Goal: Task Accomplishment & Management: Use online tool/utility

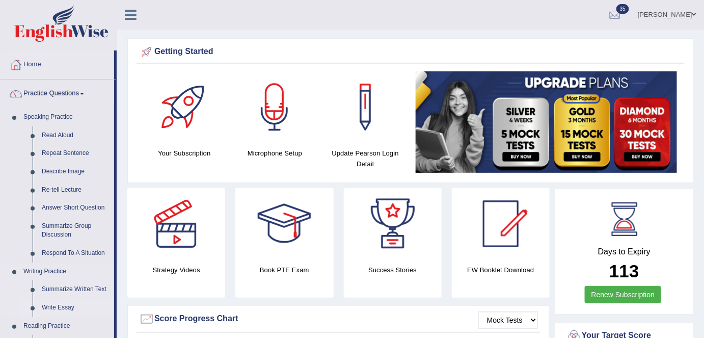
click at [58, 303] on link "Write Essay" at bounding box center [75, 308] width 77 height 18
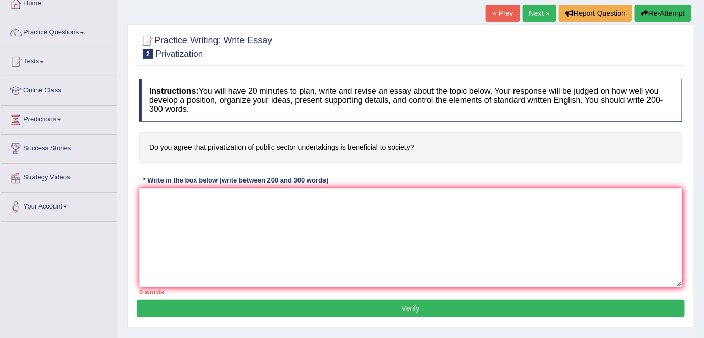
scroll to position [46, 0]
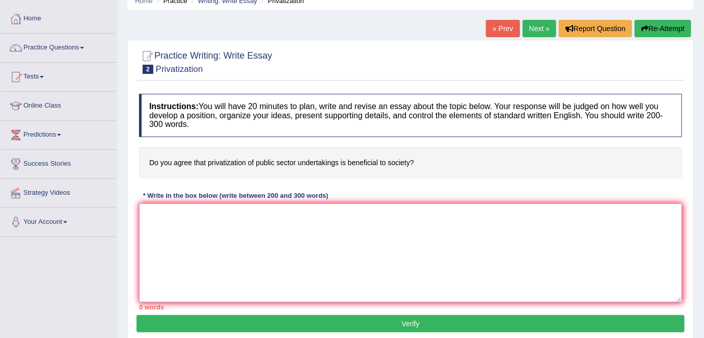
paste textarea "The increasing influence of (essay topic) on our lives has ignited numerous dis…"
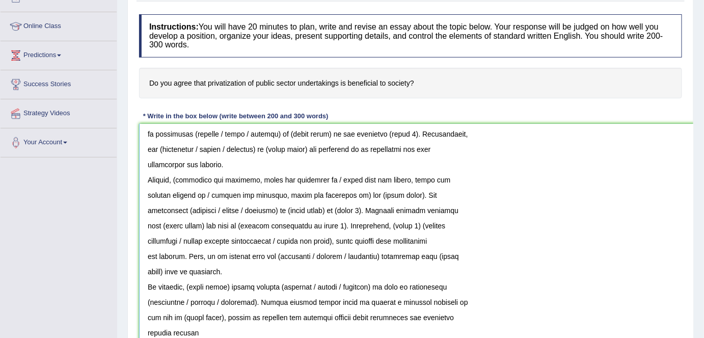
scroll to position [119, 0]
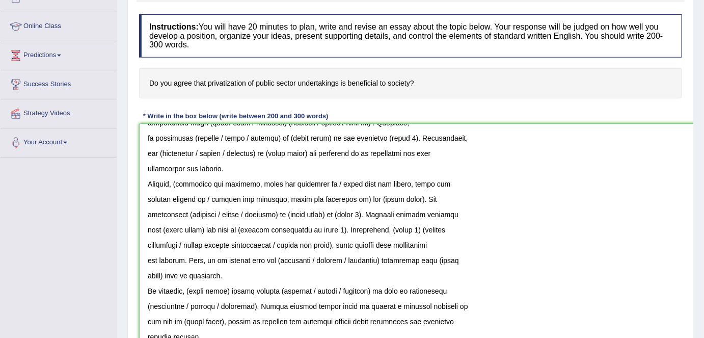
drag, startPoint x: 677, startPoint y: 217, endPoint x: 708, endPoint y: 343, distance: 129.6
click at [704, 213] on html "Toggle navigation Home Practice Questions Speaking Practice Read Aloud Repeat S…" at bounding box center [352, 44] width 704 height 338
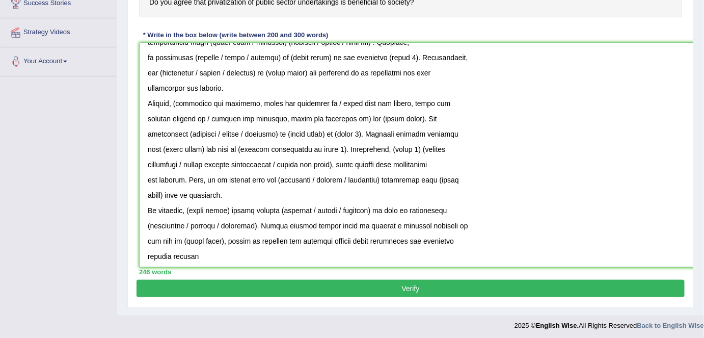
scroll to position [207, 0]
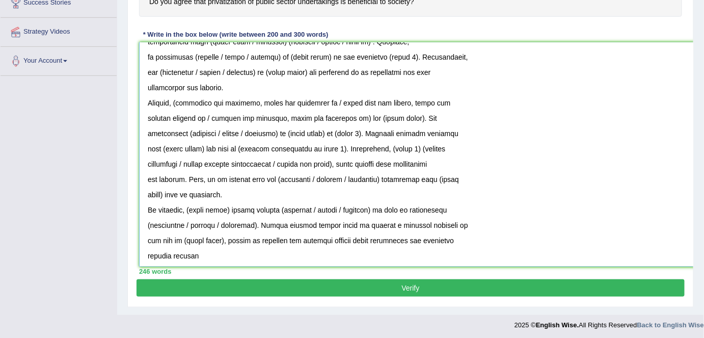
click at [144, 254] on textarea at bounding box center [426, 154] width 574 height 224
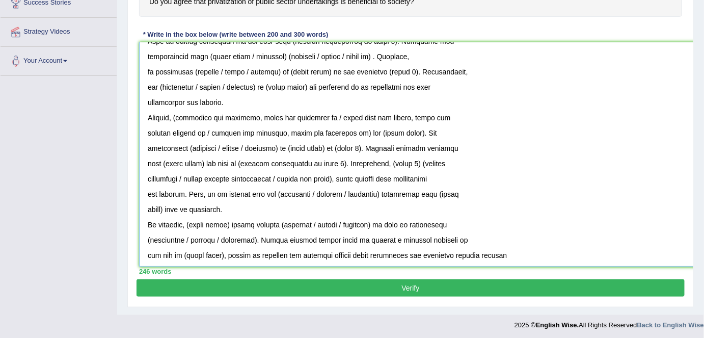
scroll to position [103, 0]
click at [144, 254] on textarea at bounding box center [426, 154] width 574 height 224
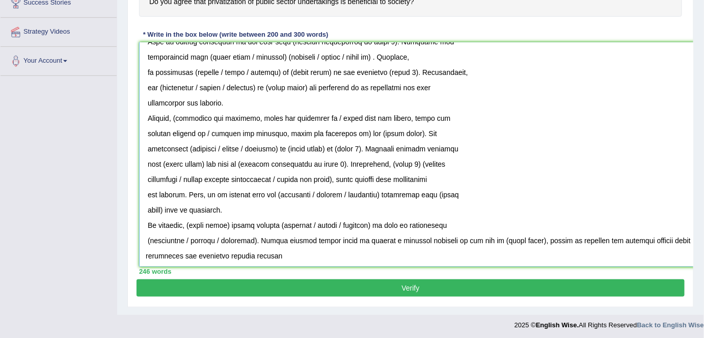
click at [143, 239] on textarea at bounding box center [426, 154] width 574 height 224
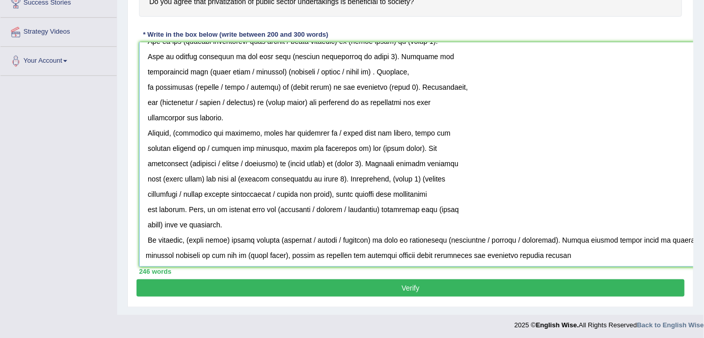
scroll to position [88, 0]
click at [148, 237] on textarea at bounding box center [426, 154] width 574 height 224
click at [142, 222] on textarea at bounding box center [426, 154] width 574 height 224
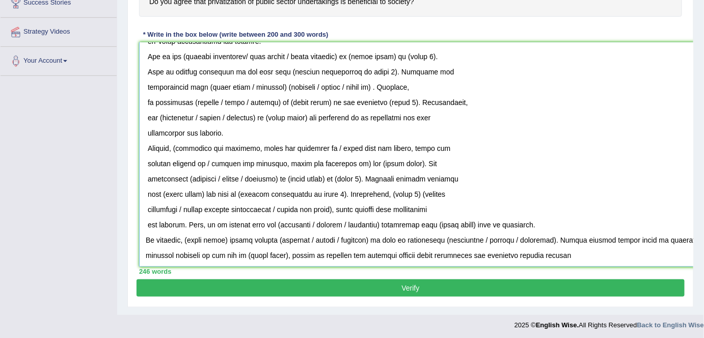
scroll to position [73, 0]
click at [141, 223] on textarea at bounding box center [426, 154] width 574 height 224
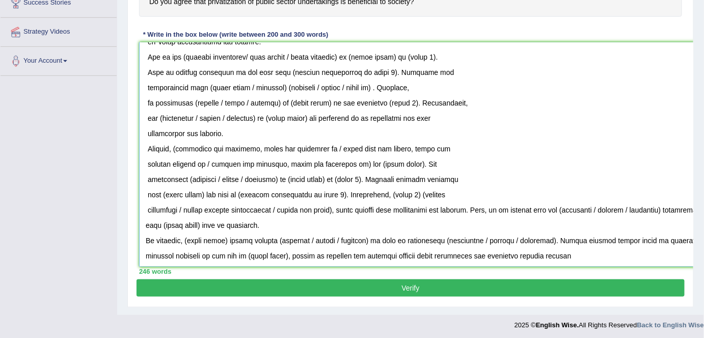
click at [141, 208] on textarea at bounding box center [426, 154] width 574 height 224
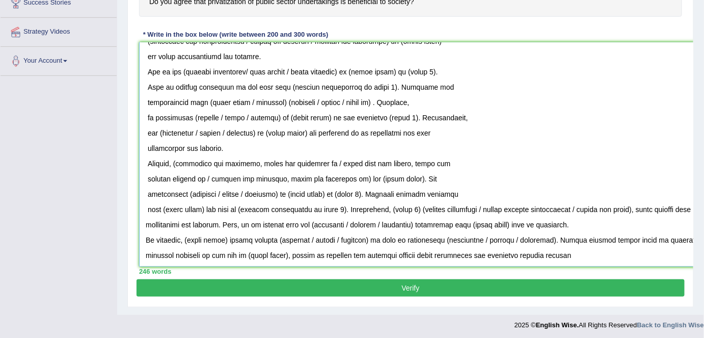
scroll to position [58, 0]
click at [141, 204] on textarea at bounding box center [426, 154] width 574 height 224
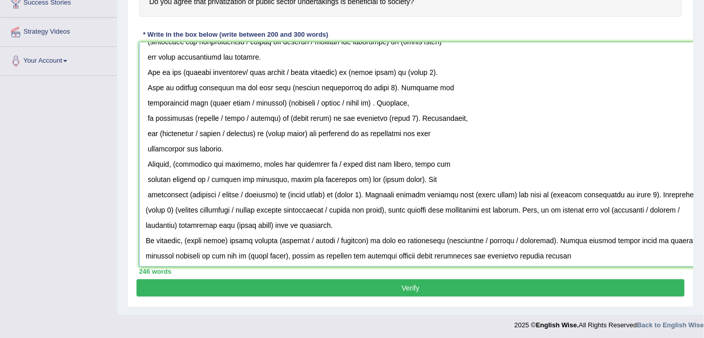
click at [141, 193] on textarea at bounding box center [426, 154] width 574 height 224
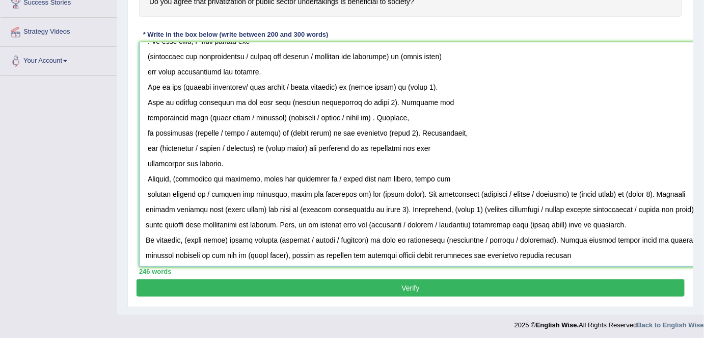
scroll to position [42, 0]
click at [141, 193] on textarea at bounding box center [426, 154] width 574 height 224
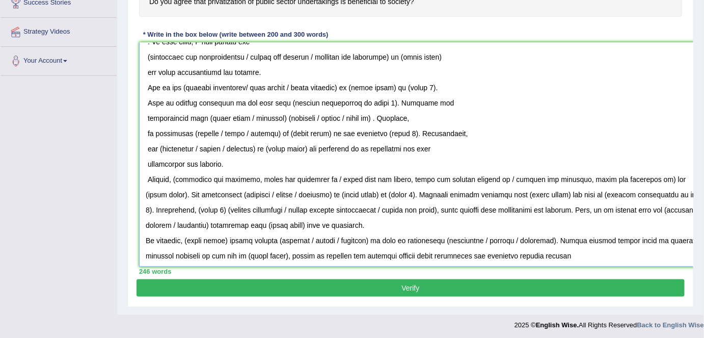
click at [143, 178] on textarea at bounding box center [426, 154] width 574 height 224
click at [142, 162] on textarea at bounding box center [426, 154] width 574 height 224
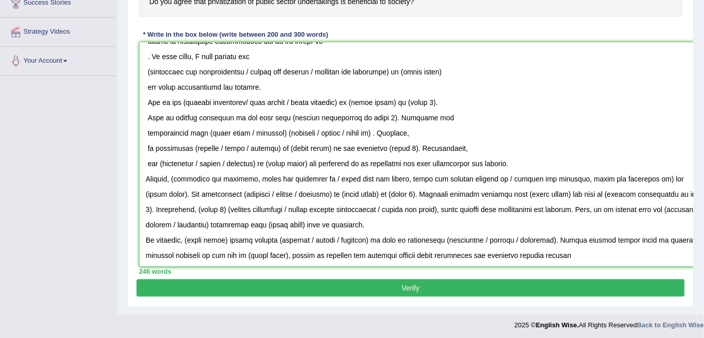
scroll to position [27, 0]
click at [144, 158] on textarea at bounding box center [426, 154] width 574 height 224
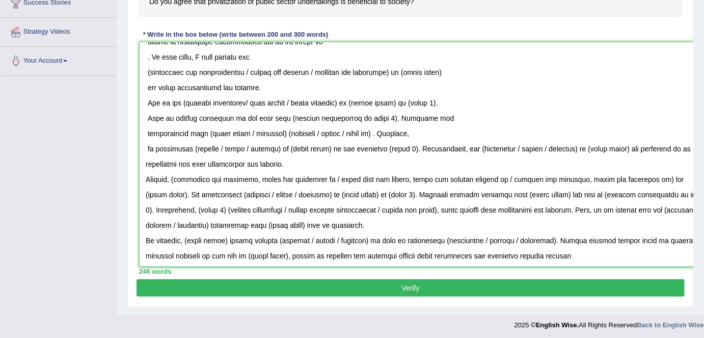
click at [142, 149] on textarea at bounding box center [426, 154] width 574 height 224
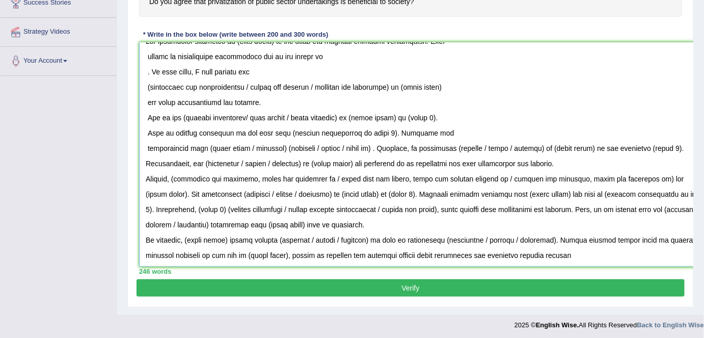
scroll to position [12, 0]
click at [142, 142] on textarea at bounding box center [426, 154] width 574 height 224
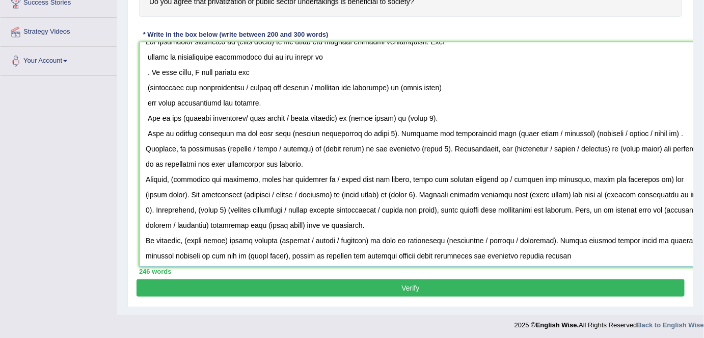
click at [145, 130] on textarea at bounding box center [426, 154] width 574 height 224
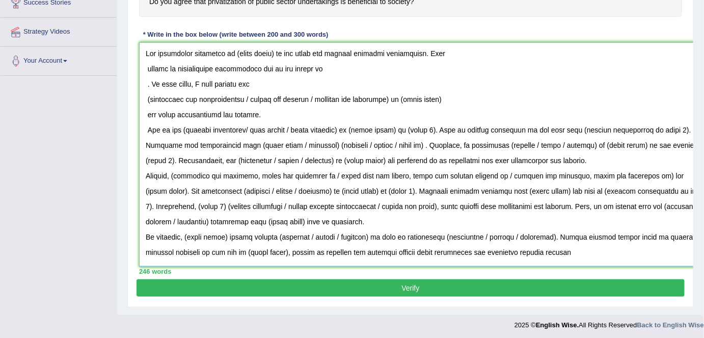
scroll to position [0, 0]
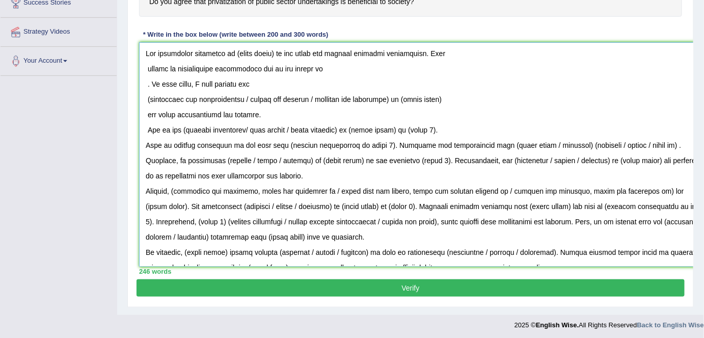
click at [147, 132] on textarea at bounding box center [426, 154] width 574 height 224
click at [144, 110] on textarea at bounding box center [426, 154] width 574 height 224
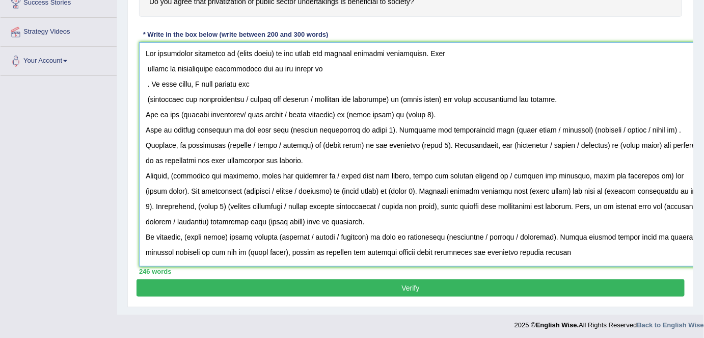
click at [143, 96] on textarea at bounding box center [426, 154] width 574 height 224
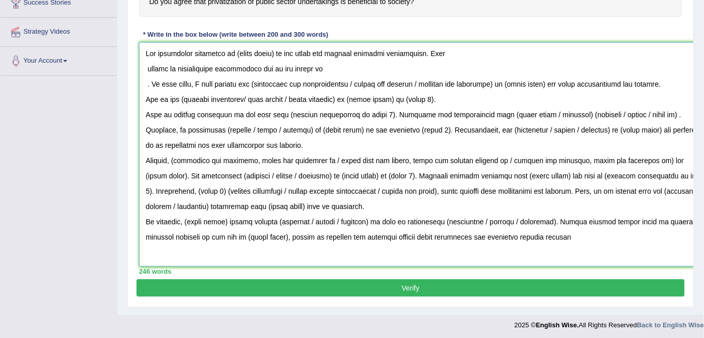
click at [142, 76] on textarea at bounding box center [426, 154] width 574 height 224
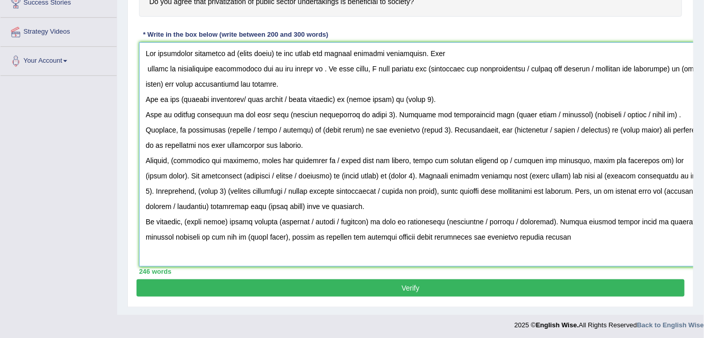
click at [141, 69] on textarea at bounding box center [426, 154] width 574 height 224
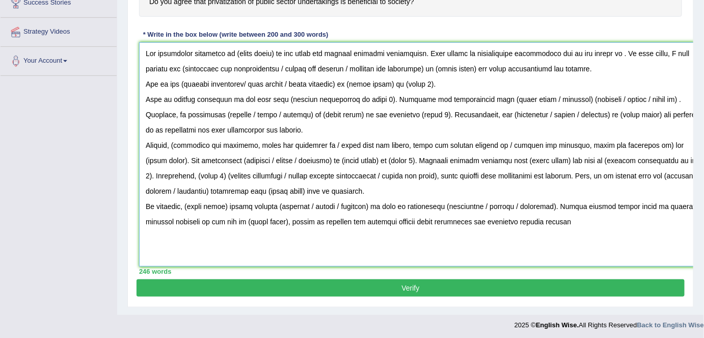
click at [146, 52] on textarea at bounding box center [426, 154] width 574 height 224
click at [145, 94] on textarea at bounding box center [426, 154] width 574 height 224
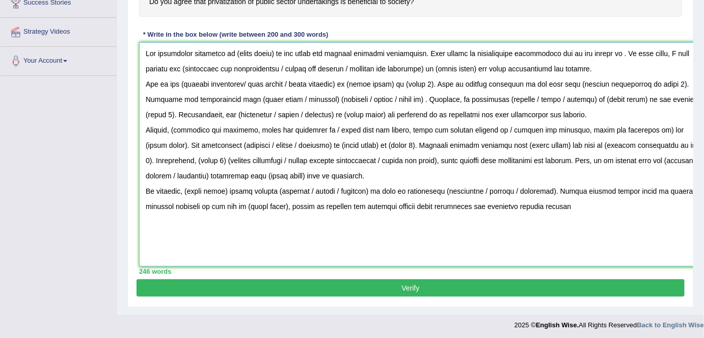
drag, startPoint x: 145, startPoint y: 47, endPoint x: 582, endPoint y: 230, distance: 474.1
click at [582, 230] on textarea at bounding box center [426, 154] width 574 height 224
click at [258, 142] on textarea at bounding box center [426, 154] width 574 height 224
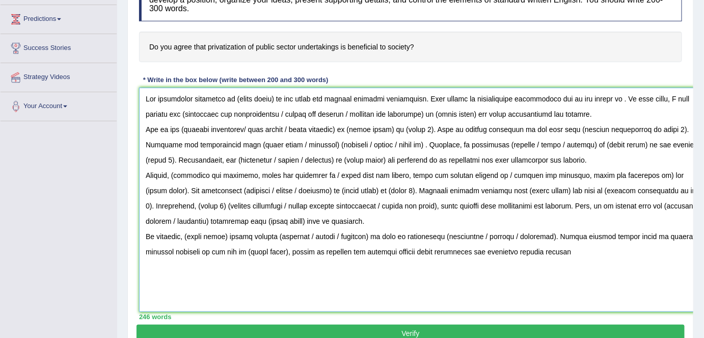
scroll to position [140, 0]
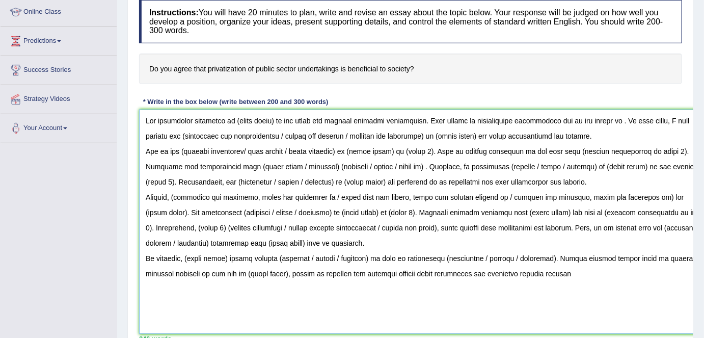
drag, startPoint x: 274, startPoint y: 120, endPoint x: 233, endPoint y: 116, distance: 40.9
click at [233, 116] on textarea at bounding box center [426, 222] width 574 height 224
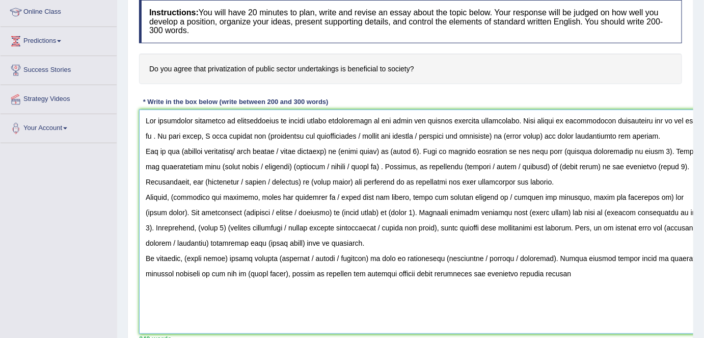
click at [327, 115] on textarea at bounding box center [426, 222] width 574 height 224
drag, startPoint x: 402, startPoint y: 116, endPoint x: 366, endPoint y: 113, distance: 35.8
click at [366, 113] on textarea at bounding box center [426, 222] width 574 height 224
click at [467, 65] on h4 "Do you agree that privatization of public sector undertakings is beneficial to …" at bounding box center [410, 69] width 543 height 31
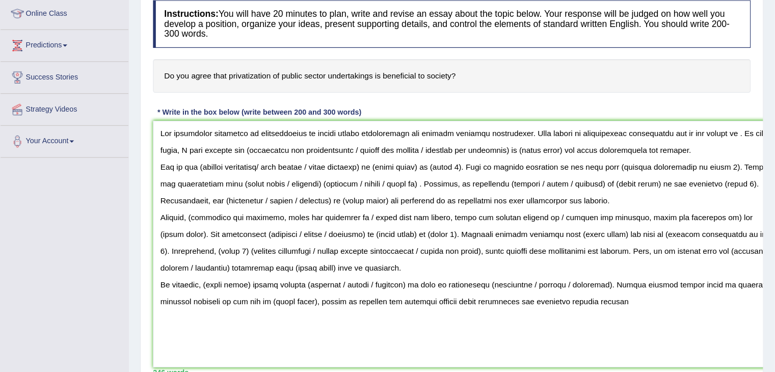
scroll to position [140, 0]
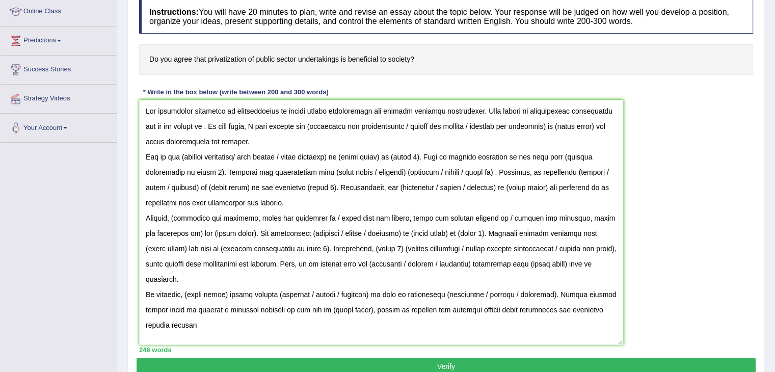
drag, startPoint x: 710, startPoint y: 320, endPoint x: 618, endPoint y: 342, distance: 93.7
click at [618, 337] on textarea at bounding box center [381, 222] width 484 height 245
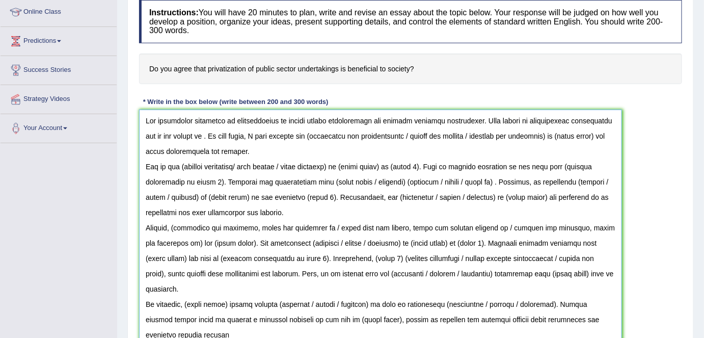
drag, startPoint x: 188, startPoint y: 135, endPoint x: 196, endPoint y: 151, distance: 18.7
click at [188, 135] on textarea at bounding box center [380, 233] width 483 height 246
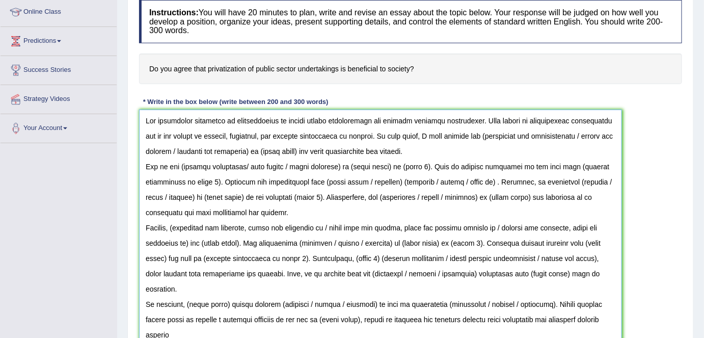
click at [475, 132] on textarea at bounding box center [380, 233] width 483 height 246
drag, startPoint x: 573, startPoint y: 133, endPoint x: 248, endPoint y: 151, distance: 325.2
click at [248, 151] on textarea at bounding box center [380, 233] width 483 height 246
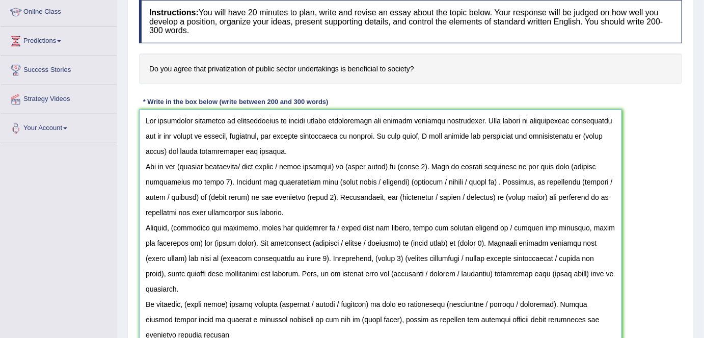
drag, startPoint x: 582, startPoint y: 134, endPoint x: 162, endPoint y: 147, distance: 420.7
click at [162, 147] on textarea at bounding box center [380, 233] width 483 height 246
click at [184, 163] on textarea at bounding box center [380, 233] width 483 height 246
drag, startPoint x: 243, startPoint y: 165, endPoint x: 208, endPoint y: 163, distance: 34.7
click at [208, 163] on textarea at bounding box center [380, 233] width 483 height 246
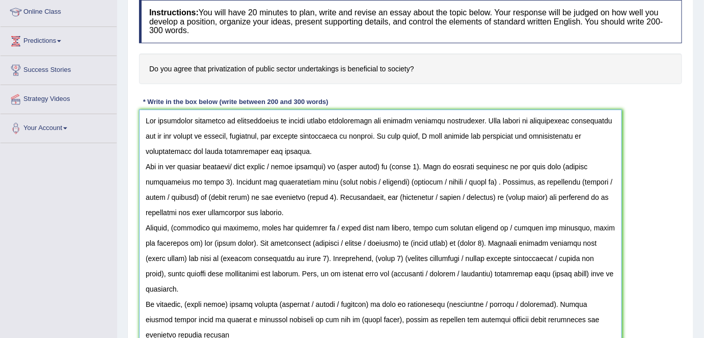
drag, startPoint x: 333, startPoint y: 164, endPoint x: 232, endPoint y: 163, distance: 100.9
click at [232, 163] on textarea at bounding box center [380, 233] width 483 height 246
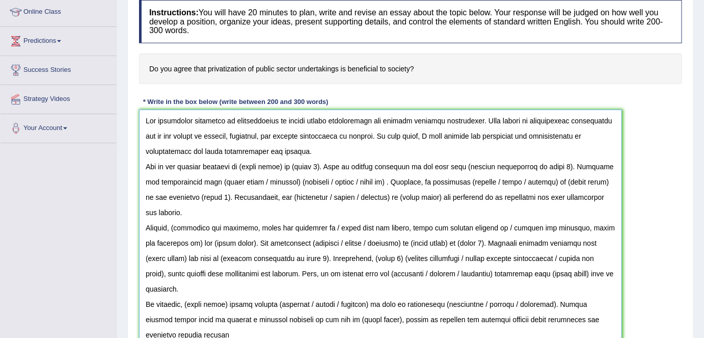
drag, startPoint x: 280, startPoint y: 163, endPoint x: 248, endPoint y: 163, distance: 32.6
click at [248, 163] on textarea at bounding box center [380, 233] width 483 height 246
click at [250, 163] on textarea at bounding box center [380, 233] width 483 height 246
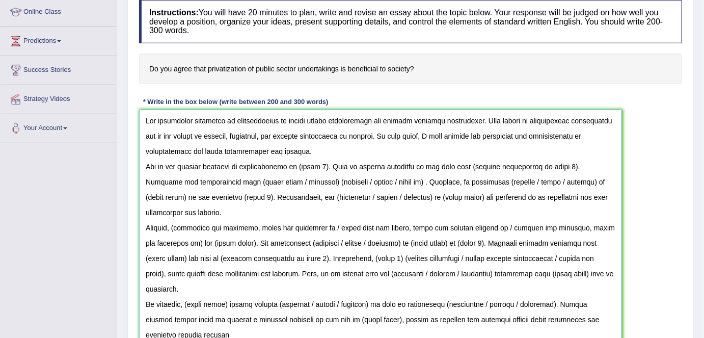
drag, startPoint x: 316, startPoint y: 163, endPoint x: 289, endPoint y: 163, distance: 27.0
click at [289, 163] on textarea at bounding box center [380, 233] width 483 height 246
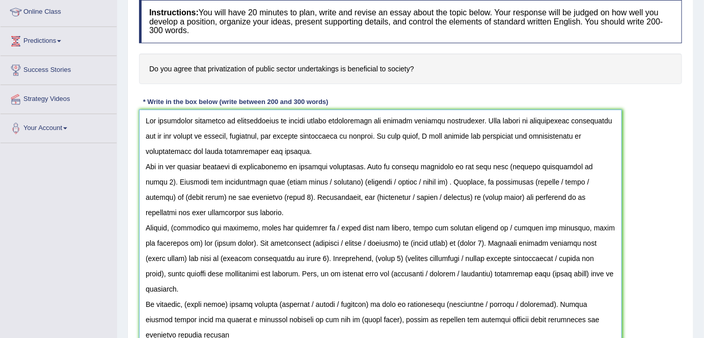
drag, startPoint x: 482, startPoint y: 164, endPoint x: 577, endPoint y: 164, distance: 95.3
click at [577, 164] on textarea at bounding box center [380, 233] width 483 height 246
click at [573, 176] on textarea at bounding box center [380, 233] width 483 height 246
drag, startPoint x: 576, startPoint y: 165, endPoint x: 480, endPoint y: 164, distance: 96.3
click at [480, 164] on textarea at bounding box center [380, 233] width 483 height 246
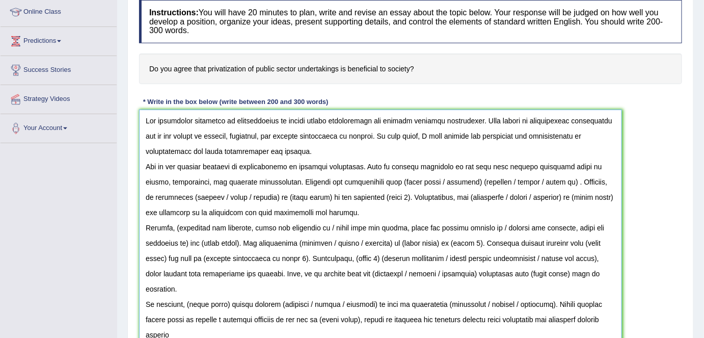
drag, startPoint x: 549, startPoint y: 180, endPoint x: 376, endPoint y: 184, distance: 173.9
click at [376, 184] on textarea at bounding box center [380, 233] width 483 height 246
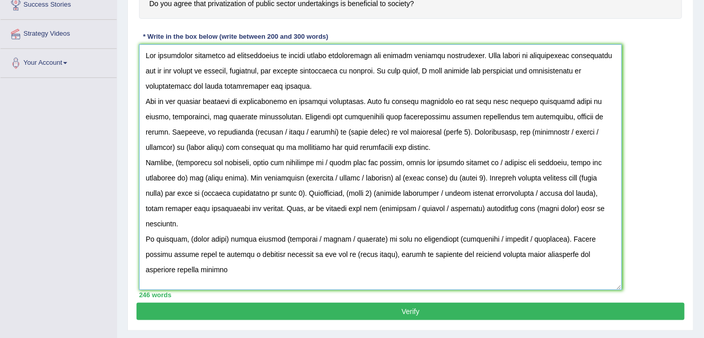
scroll to position [205, 0]
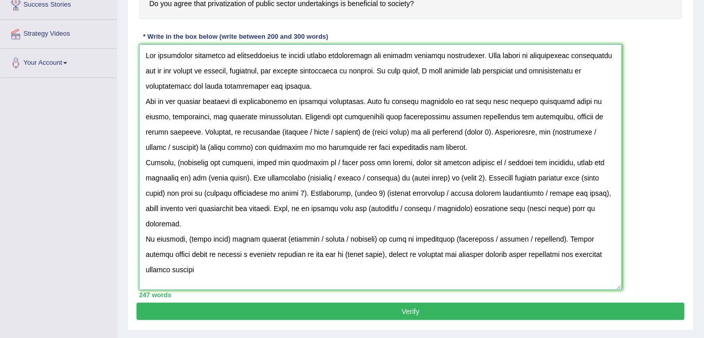
drag, startPoint x: 455, startPoint y: 130, endPoint x: 251, endPoint y: 129, distance: 203.9
click at [251, 129] on textarea at bounding box center [380, 167] width 483 height 246
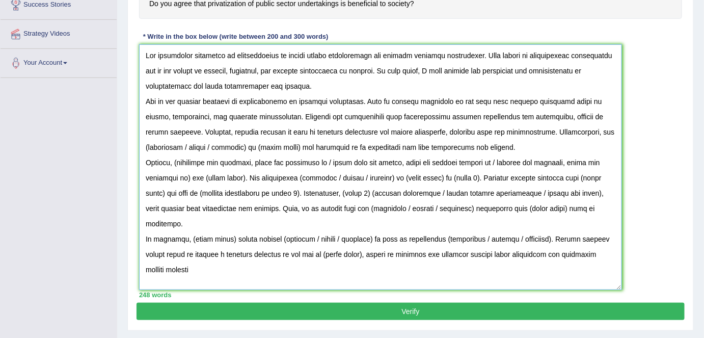
click at [492, 132] on textarea at bounding box center [380, 167] width 483 height 246
drag, startPoint x: 143, startPoint y: 143, endPoint x: 511, endPoint y: 149, distance: 367.6
click at [511, 149] on textarea at bounding box center [380, 167] width 483 height 246
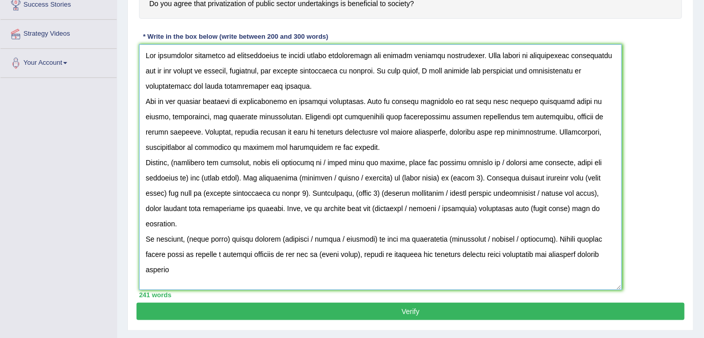
click at [359, 87] on textarea at bounding box center [380, 167] width 483 height 246
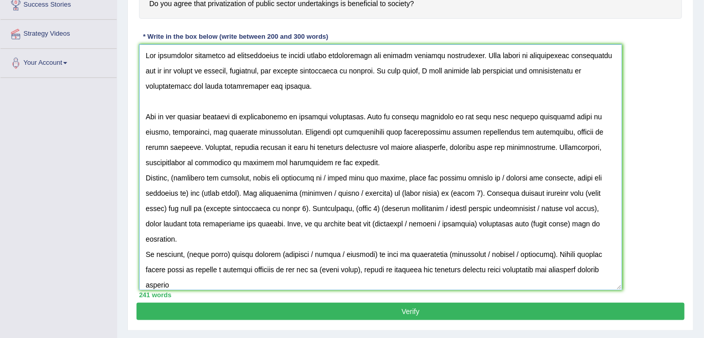
click at [337, 160] on textarea at bounding box center [380, 167] width 483 height 246
click at [368, 117] on textarea at bounding box center [380, 167] width 483 height 246
click at [347, 159] on textarea at bounding box center [380, 167] width 483 height 246
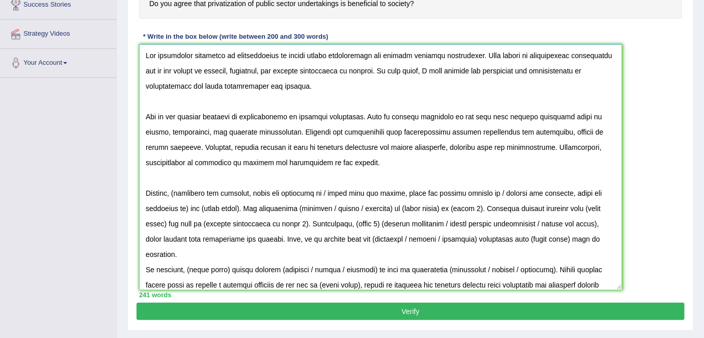
click at [180, 191] on textarea at bounding box center [380, 167] width 483 height 246
drag, startPoint x: 325, startPoint y: 191, endPoint x: 238, endPoint y: 209, distance: 88.7
click at [238, 209] on textarea at bounding box center [380, 167] width 483 height 246
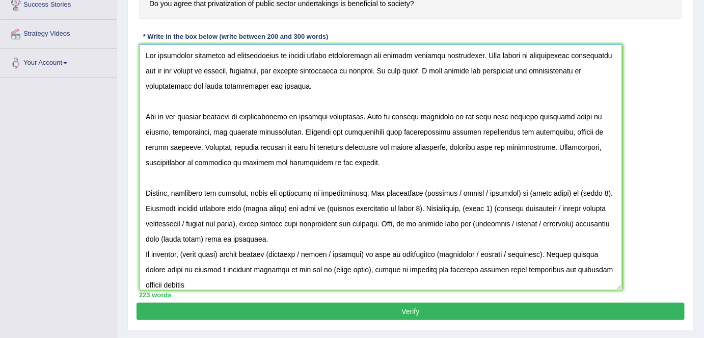
drag, startPoint x: 418, startPoint y: 191, endPoint x: 592, endPoint y: 191, distance: 173.8
click at [592, 191] on textarea at bounding box center [380, 167] width 483 height 246
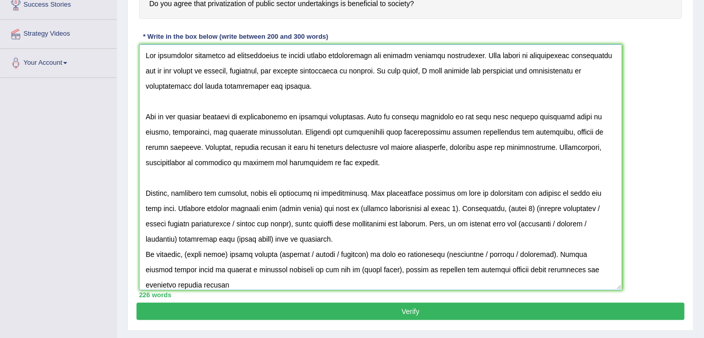
drag, startPoint x: 303, startPoint y: 205, endPoint x: 262, endPoint y: 205, distance: 40.8
click at [262, 205] on textarea at bounding box center [380, 167] width 483 height 246
drag, startPoint x: 436, startPoint y: 207, endPoint x: 343, endPoint y: 207, distance: 93.3
click at [343, 207] on textarea at bounding box center [380, 167] width 483 height 246
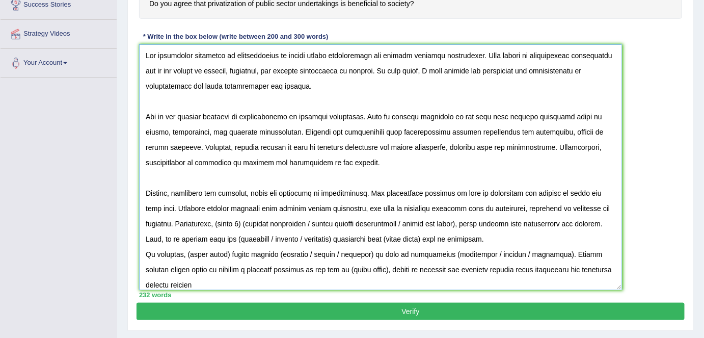
drag, startPoint x: 219, startPoint y: 223, endPoint x: 467, endPoint y: 222, distance: 247.7
click at [467, 222] on textarea at bounding box center [380, 167] width 483 height 246
click at [312, 269] on textarea at bounding box center [380, 167] width 483 height 246
drag, startPoint x: 225, startPoint y: 236, endPoint x: 255, endPoint y: 236, distance: 29.6
click at [255, 236] on textarea at bounding box center [380, 167] width 483 height 246
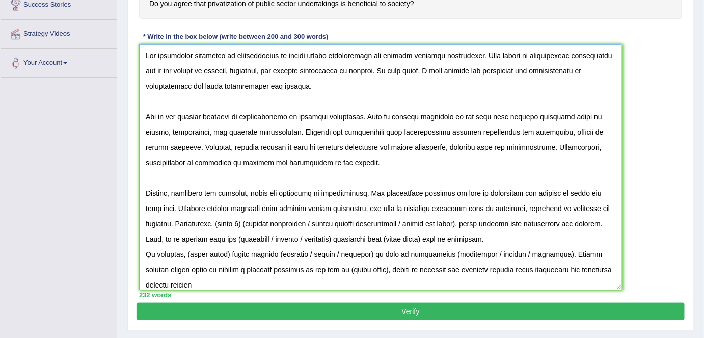
click at [239, 241] on textarea at bounding box center [380, 167] width 483 height 246
click at [232, 237] on textarea at bounding box center [380, 167] width 483 height 246
drag, startPoint x: 265, startPoint y: 238, endPoint x: 326, endPoint y: 235, distance: 61.2
click at [326, 235] on textarea at bounding box center [380, 167] width 483 height 246
drag, startPoint x: 314, startPoint y: 237, endPoint x: 355, endPoint y: 237, distance: 41.3
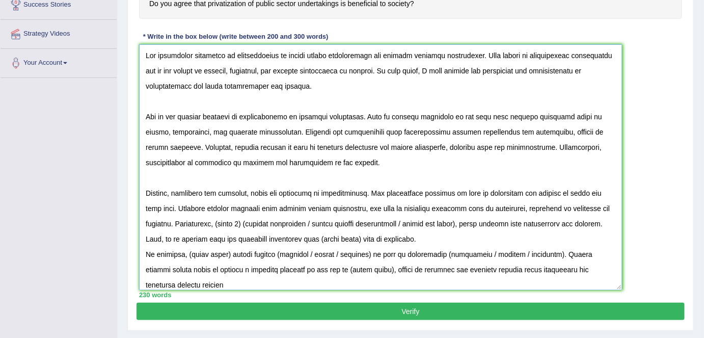
click at [355, 237] on textarea at bounding box center [380, 167] width 483 height 246
drag, startPoint x: 444, startPoint y: 238, endPoint x: 164, endPoint y: 231, distance: 280.4
click at [164, 231] on textarea at bounding box center [380, 167] width 483 height 246
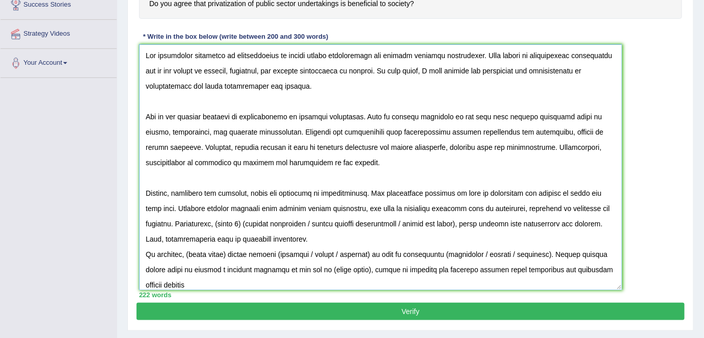
drag, startPoint x: 219, startPoint y: 222, endPoint x: 467, endPoint y: 221, distance: 248.2
click at [467, 221] on textarea at bounding box center [380, 167] width 483 height 246
click at [473, 247] on textarea at bounding box center [380, 167] width 483 height 246
drag, startPoint x: 467, startPoint y: 221, endPoint x: 219, endPoint y: 216, distance: 248.3
click at [219, 216] on textarea at bounding box center [380, 167] width 483 height 246
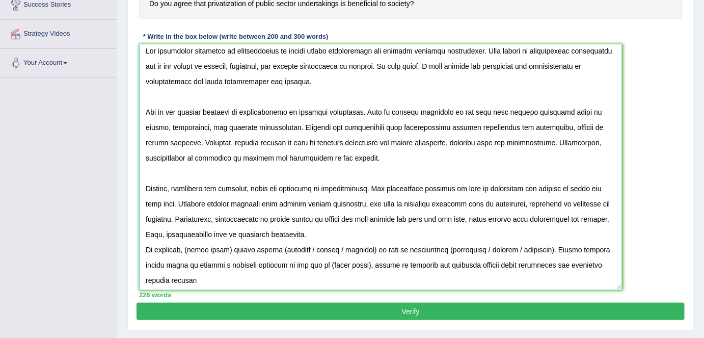
scroll to position [6, 0]
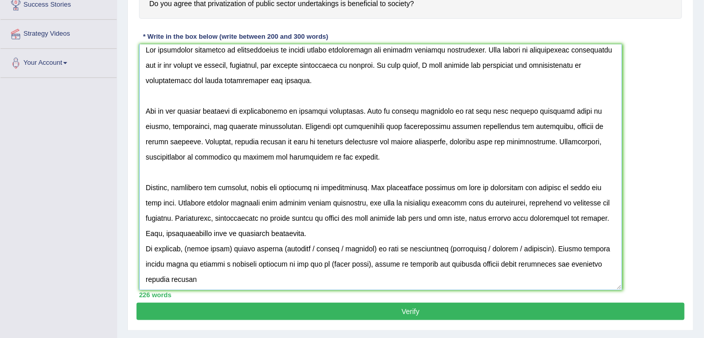
click at [420, 231] on textarea at bounding box center [380, 167] width 483 height 246
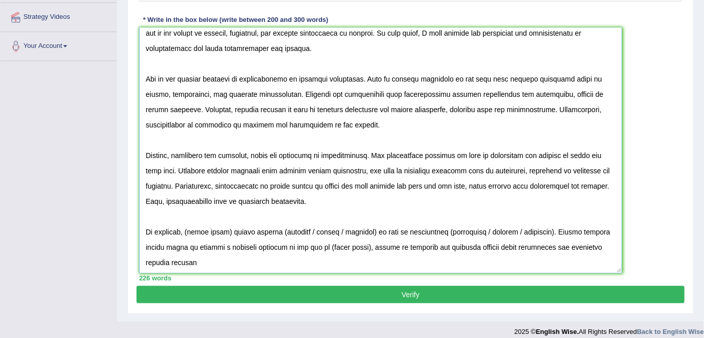
scroll to position [229, 0]
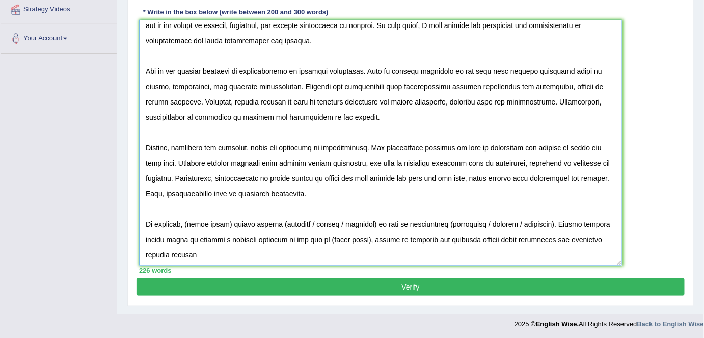
drag, startPoint x: 188, startPoint y: 220, endPoint x: 227, endPoint y: 222, distance: 38.8
click at [227, 222] on textarea at bounding box center [380, 143] width 483 height 246
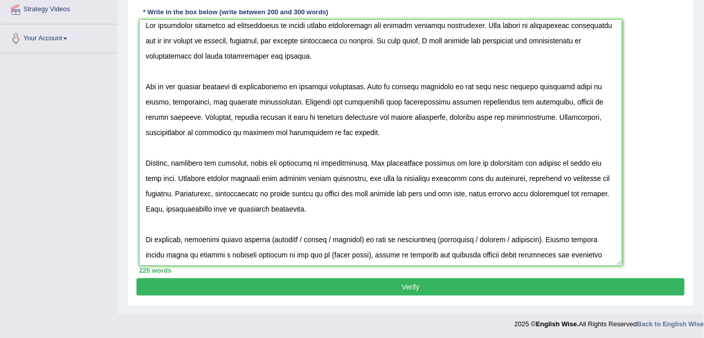
scroll to position [21, 0]
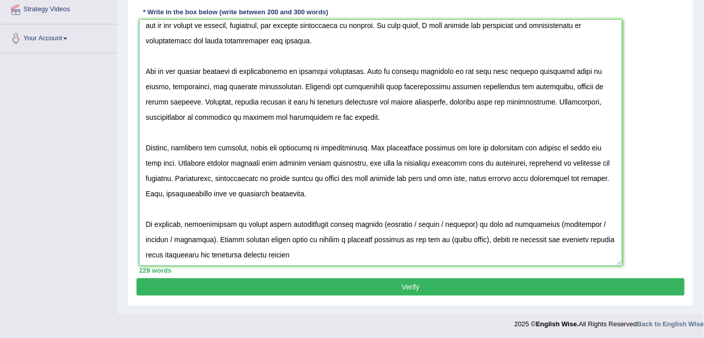
drag, startPoint x: 320, startPoint y: 222, endPoint x: 363, endPoint y: 216, distance: 44.3
click at [363, 216] on textarea at bounding box center [380, 143] width 483 height 246
click at [373, 222] on textarea at bounding box center [380, 143] width 483 height 246
drag, startPoint x: 462, startPoint y: 222, endPoint x: 396, endPoint y: 220, distance: 66.3
click at [396, 220] on textarea at bounding box center [380, 143] width 483 height 246
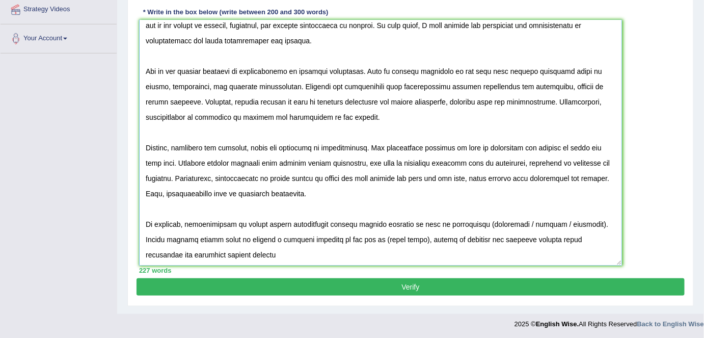
click at [468, 220] on textarea at bounding box center [380, 143] width 483 height 246
drag, startPoint x: 563, startPoint y: 222, endPoint x: 500, endPoint y: 224, distance: 62.7
click at [500, 224] on textarea at bounding box center [380, 143] width 483 height 246
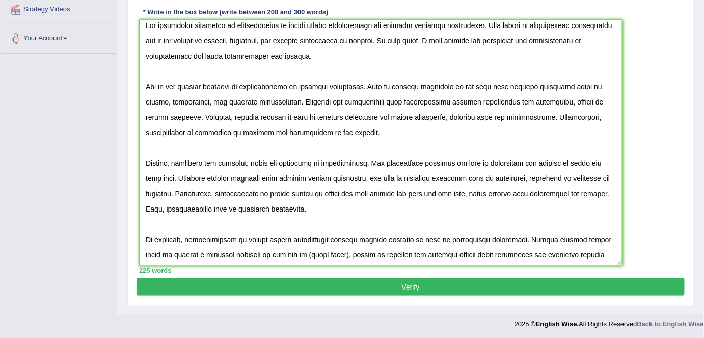
drag, startPoint x: 144, startPoint y: 252, endPoint x: 318, endPoint y: 252, distance: 174.3
click at [318, 252] on textarea at bounding box center [380, 143] width 483 height 246
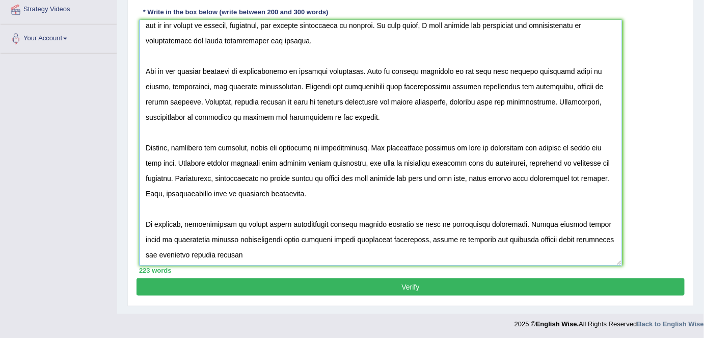
drag, startPoint x: 453, startPoint y: 238, endPoint x: 511, endPoint y: 240, distance: 58.6
click at [511, 240] on textarea at bounding box center [380, 143] width 483 height 246
click at [484, 255] on textarea at bounding box center [380, 143] width 483 height 246
drag, startPoint x: 453, startPoint y: 237, endPoint x: 485, endPoint y: 264, distance: 41.2
click at [485, 264] on textarea at bounding box center [380, 143] width 483 height 246
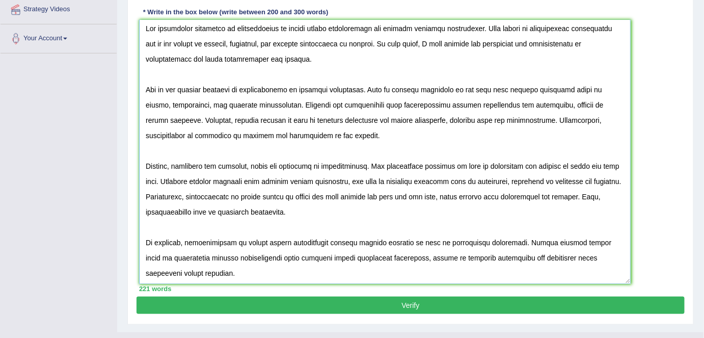
scroll to position [0, 0]
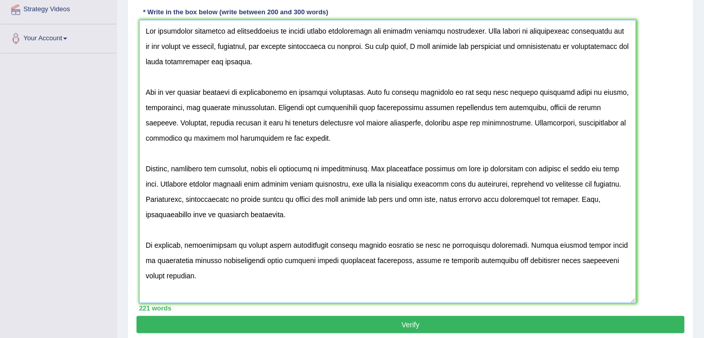
drag, startPoint x: 620, startPoint y: 262, endPoint x: 634, endPoint y: 302, distance: 42.1
click at [634, 302] on textarea at bounding box center [387, 161] width 497 height 283
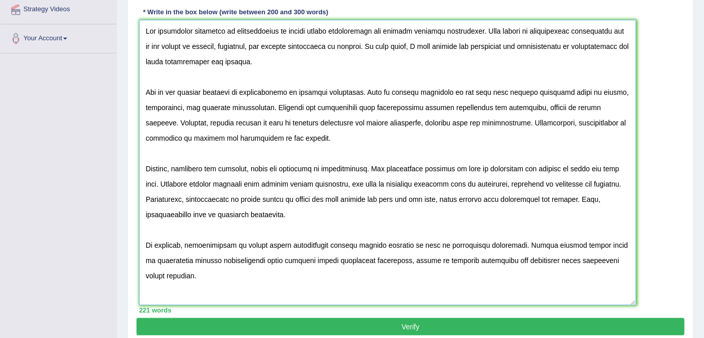
type textarea "The increasing influence of privatization of public sector undertakings has ign…"
click at [421, 329] on button "Verify" at bounding box center [411, 326] width 548 height 17
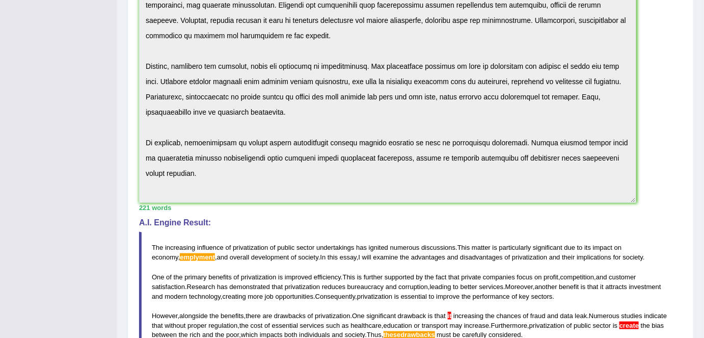
scroll to position [225, 0]
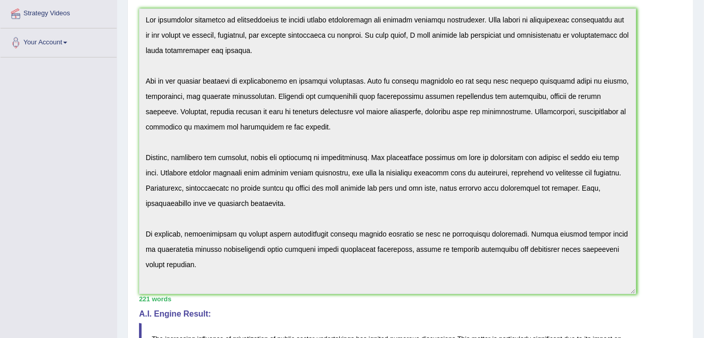
click at [318, 158] on div "Instructions: You will have 20 minutes to plan, write and revise an essay about…" at bounding box center [411, 239] width 548 height 660
drag, startPoint x: 139, startPoint y: 12, endPoint x: 370, endPoint y: 226, distance: 314.9
click at [585, 294] on div "Instructions: You will have 20 minutes to plan, write and revise an essay about…" at bounding box center [411, 239] width 548 height 660
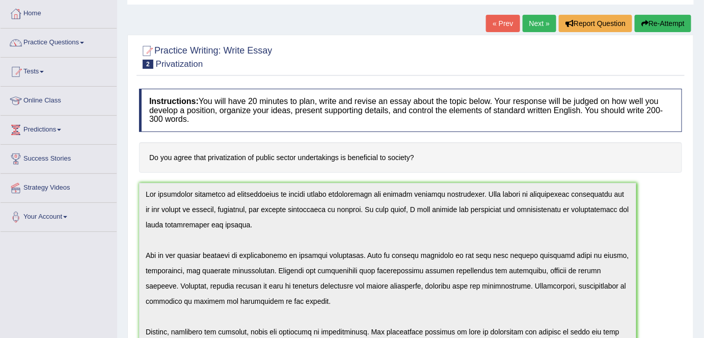
scroll to position [0, 0]
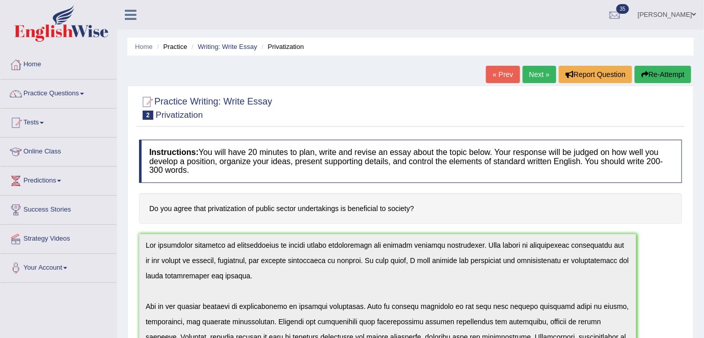
click at [649, 75] on button "Re-Attempt" at bounding box center [663, 74] width 57 height 17
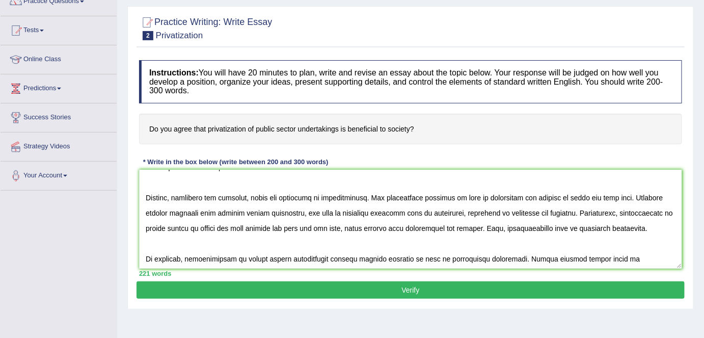
scroll to position [122, 0]
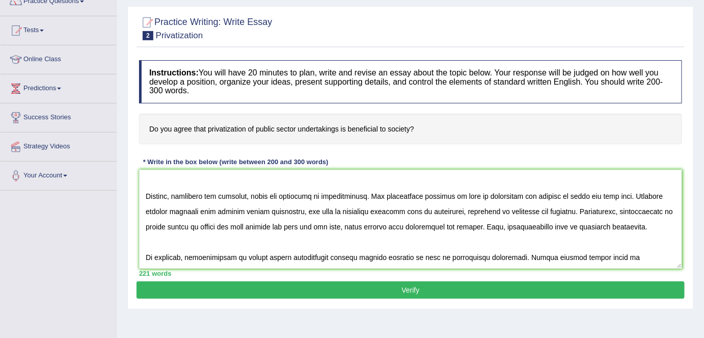
click at [517, 209] on textarea at bounding box center [410, 219] width 543 height 99
click at [215, 211] on textarea at bounding box center [410, 219] width 543 height 99
drag, startPoint x: 474, startPoint y: 179, endPoint x: 481, endPoint y: 195, distance: 17.8
click at [474, 179] on textarea at bounding box center [410, 219] width 543 height 99
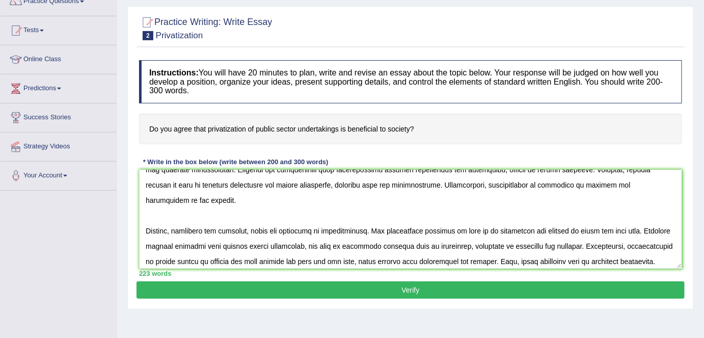
scroll to position [0, 0]
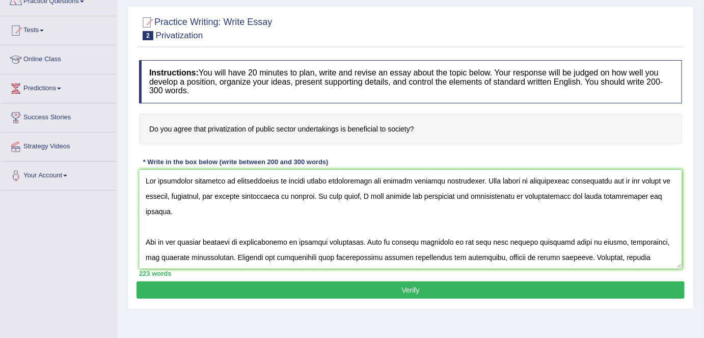
click at [192, 192] on textarea at bounding box center [410, 219] width 543 height 99
type textarea "The increasing influence of privatization of public sector undertakings has ign…"
click at [354, 283] on button "Verify" at bounding box center [411, 289] width 548 height 17
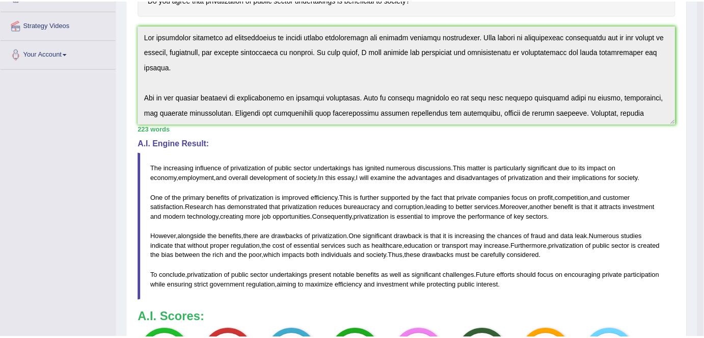
scroll to position [243, 0]
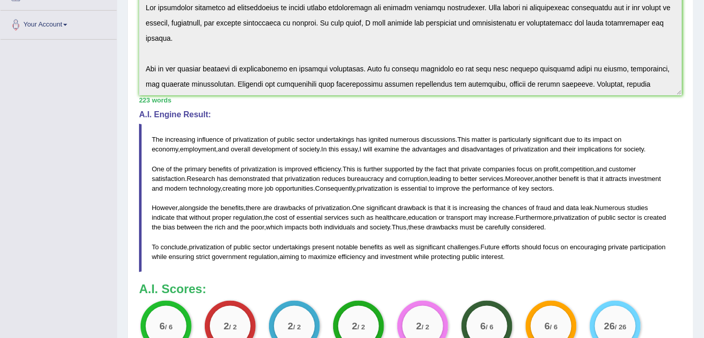
click at [360, 119] on div "A.I. Engine Result: The increasing influence of privatization of public sector …" at bounding box center [410, 191] width 543 height 162
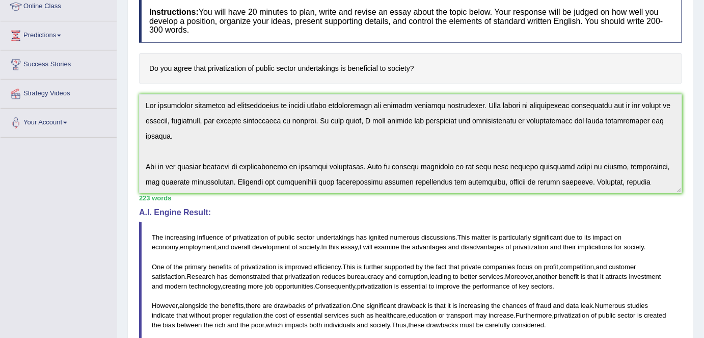
scroll to position [122, 0]
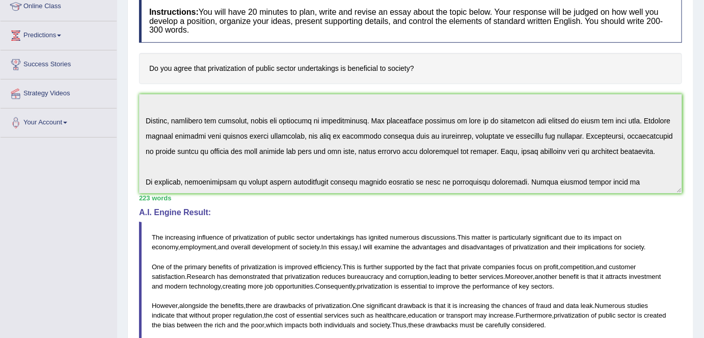
click at [680, 224] on div "Instructions: You will have 20 minutes to plan, write and revise an essay about…" at bounding box center [411, 230] width 548 height 473
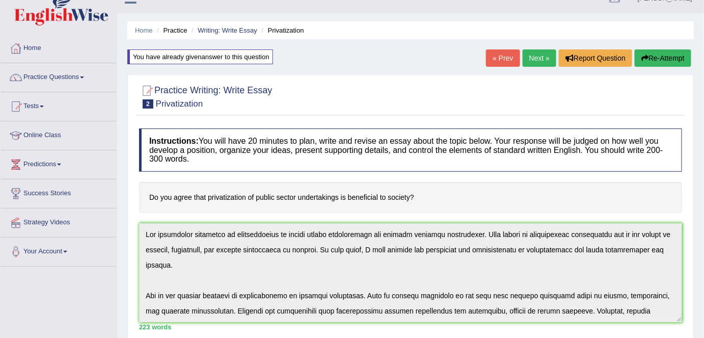
scroll to position [7, 0]
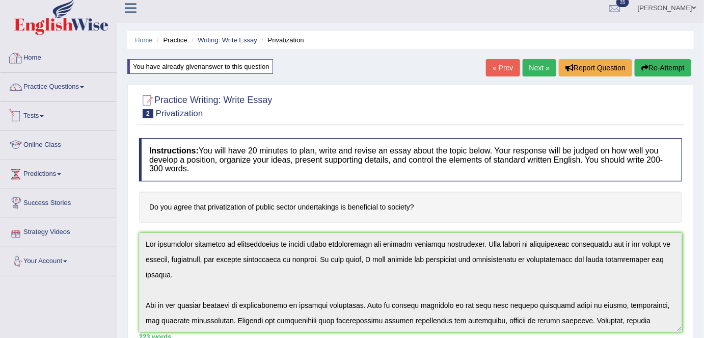
drag, startPoint x: 31, startPoint y: 53, endPoint x: 35, endPoint y: 56, distance: 5.5
click at [31, 53] on link "Home" at bounding box center [59, 56] width 116 height 25
